Goal: Task Accomplishment & Management: Use online tool/utility

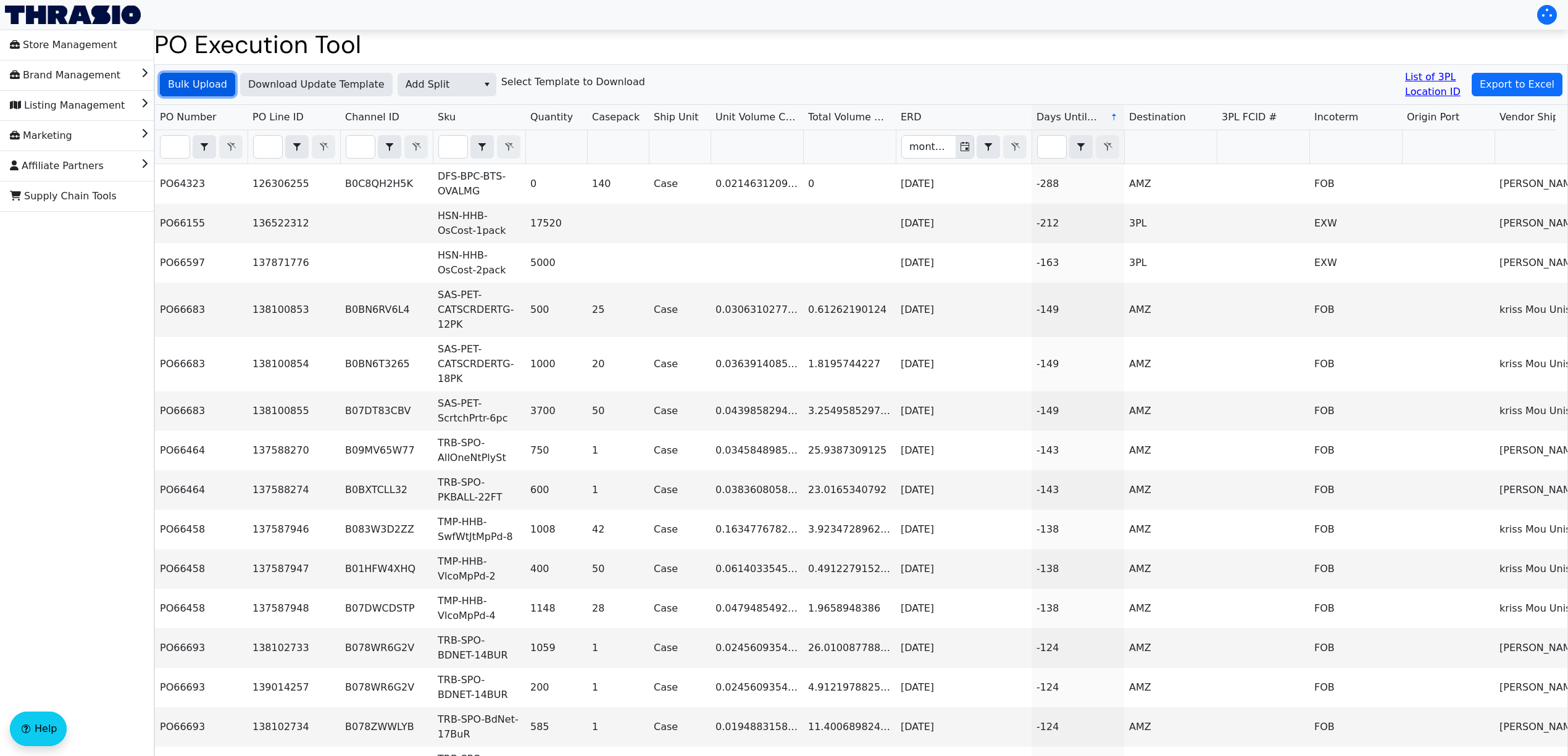
click at [203, 87] on span "Bulk Upload" at bounding box center [198, 84] width 59 height 15
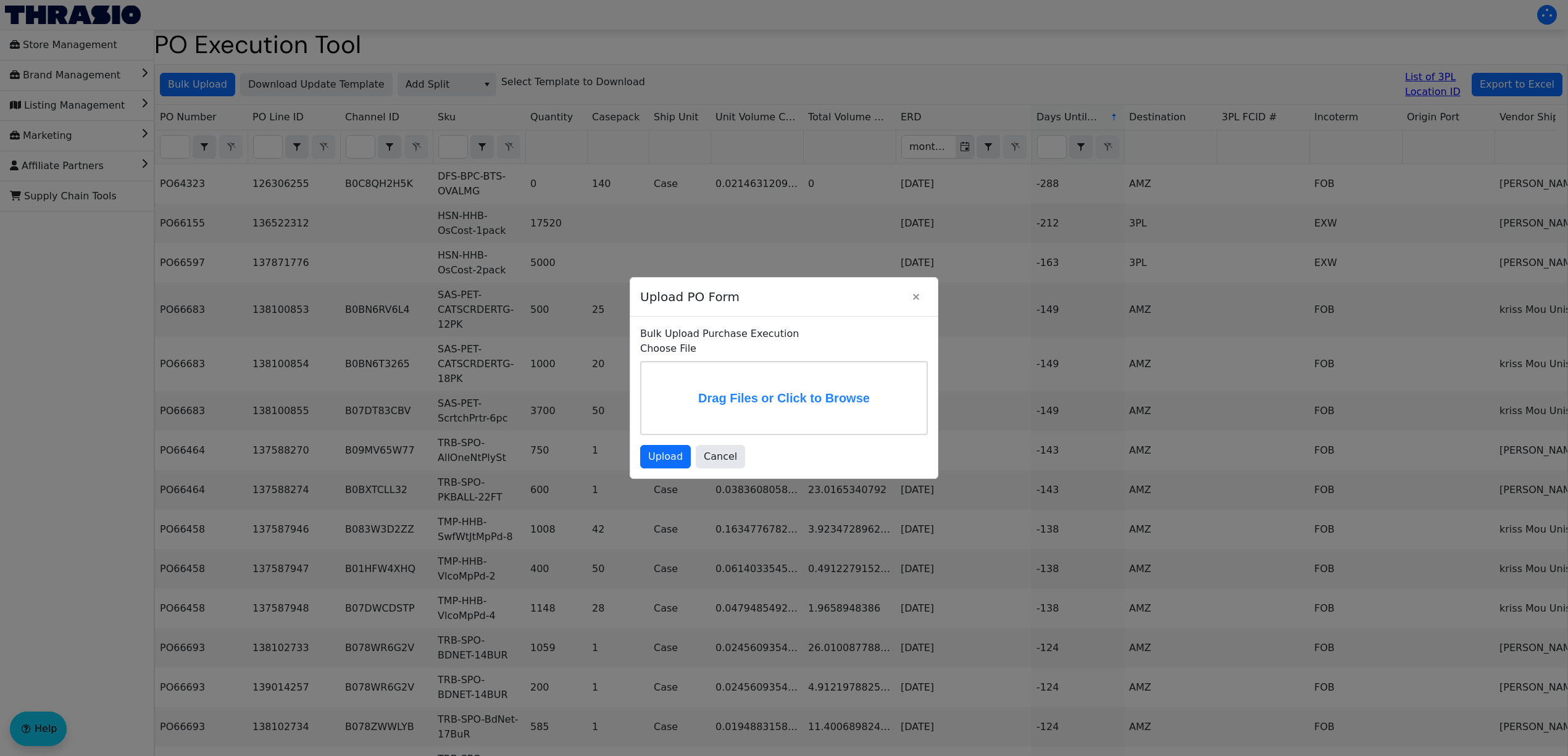
click at [760, 383] on label "Drag Files or Click to Browse" at bounding box center [784, 398] width 285 height 72
click at [0, 0] on input "Drag Files or Click to Browse" at bounding box center [0, 0] width 0 height 0
click at [674, 450] on span "Upload" at bounding box center [665, 457] width 34 height 15
